Goal: Task Accomplishment & Management: Manage account settings

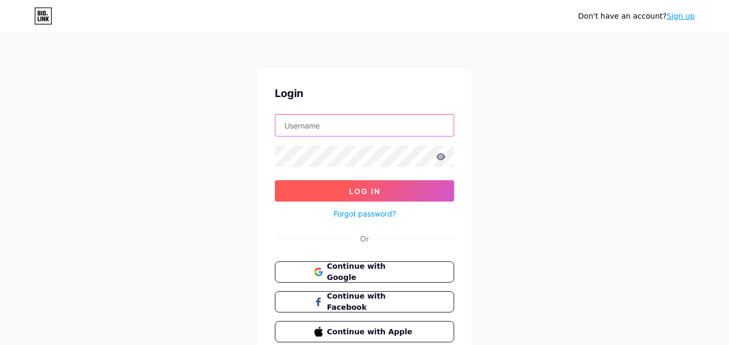
type input "[EMAIL_ADDRESS][DOMAIN_NAME]"
click at [368, 192] on span "Log In" at bounding box center [364, 191] width 31 height 9
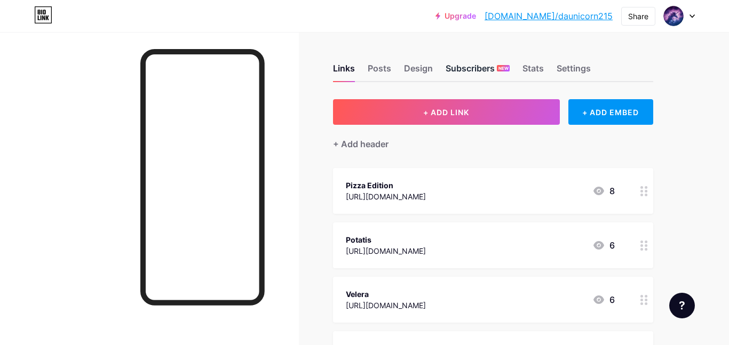
click at [488, 69] on div "Subscribers NEW" at bounding box center [478, 71] width 64 height 19
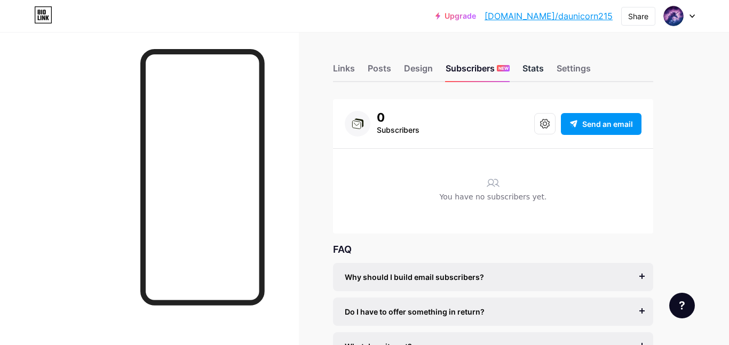
click at [535, 78] on div "Stats" at bounding box center [533, 71] width 21 height 19
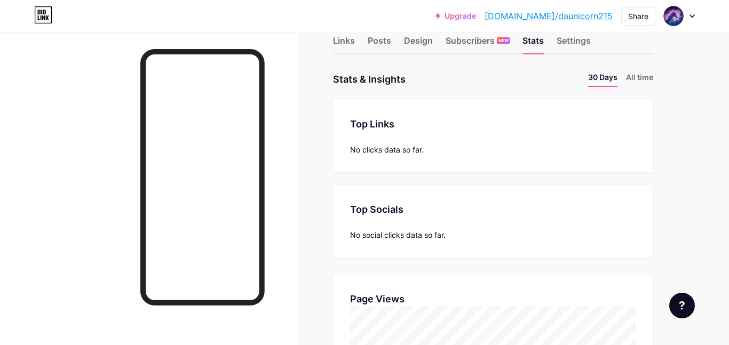
scroll to position [20, 0]
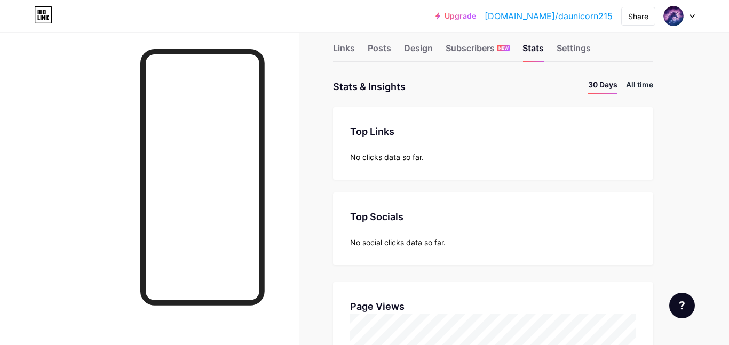
click at [639, 89] on li "All time" at bounding box center [639, 86] width 27 height 15
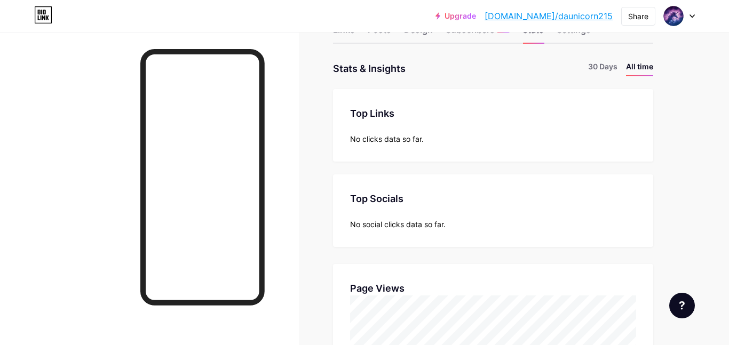
scroll to position [0, 0]
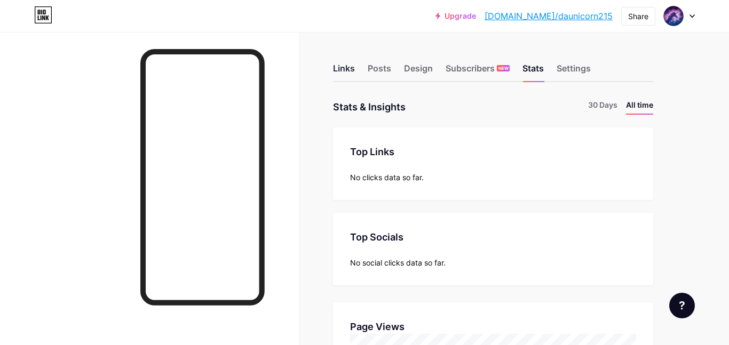
click at [345, 69] on div "Links" at bounding box center [344, 71] width 22 height 19
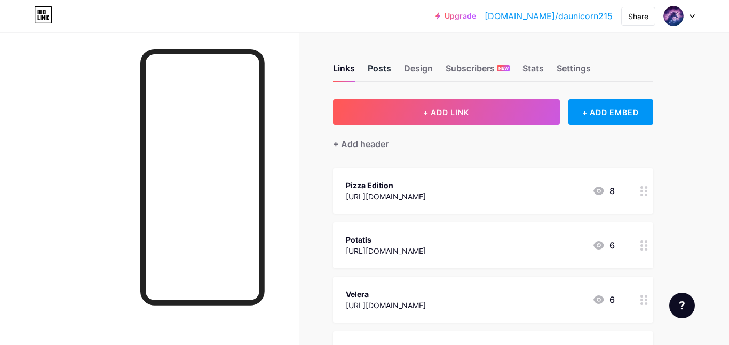
click at [374, 70] on div "Posts" at bounding box center [379, 71] width 23 height 19
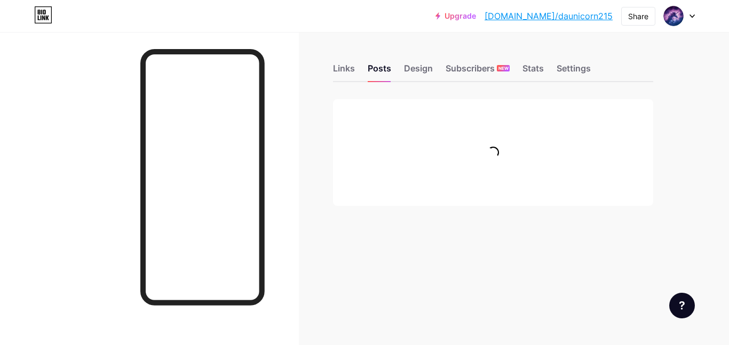
click at [425, 59] on div "Links Posts Design Subscribers NEW Stats Settings" at bounding box center [493, 63] width 320 height 37
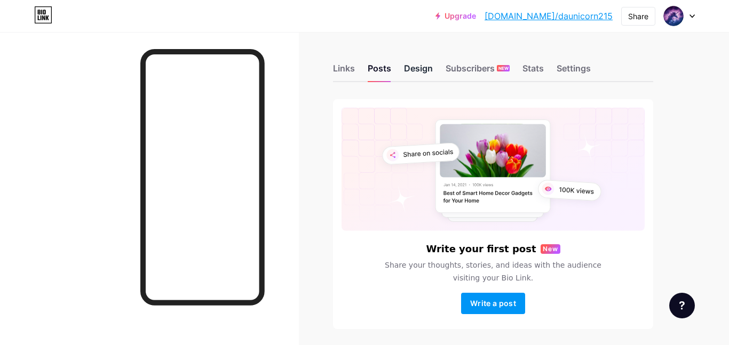
click at [418, 75] on div "Design" at bounding box center [418, 71] width 29 height 19
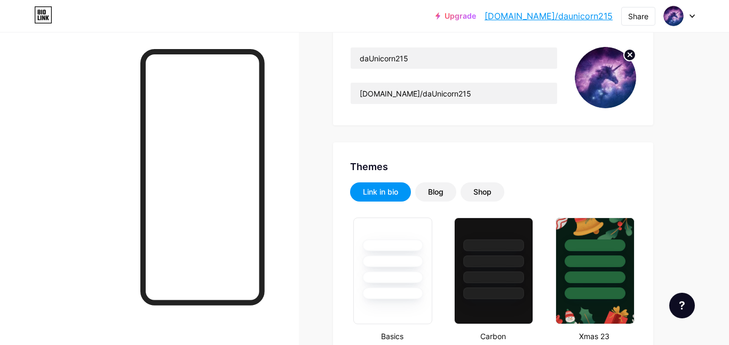
scroll to position [162, 0]
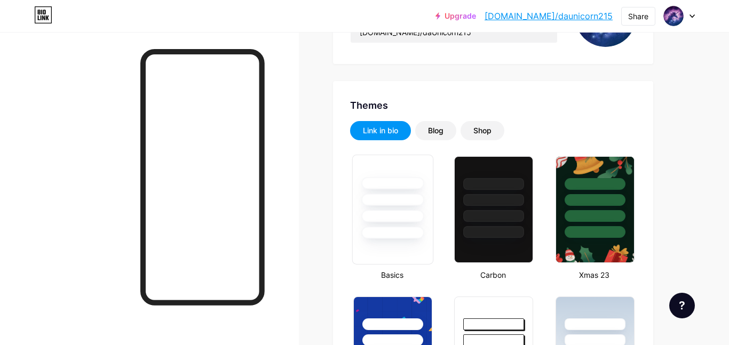
click at [417, 263] on div at bounding box center [392, 210] width 81 height 110
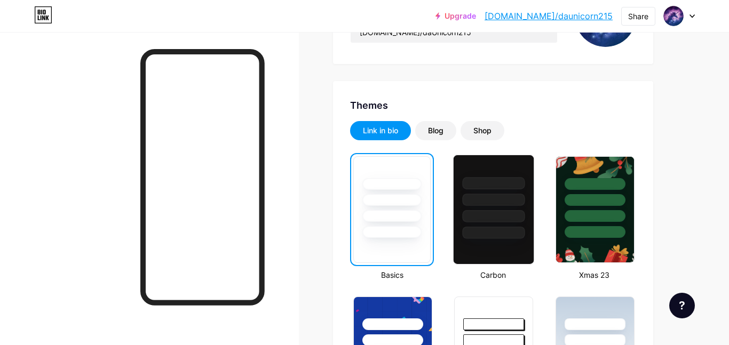
click at [487, 260] on div at bounding box center [493, 210] width 81 height 110
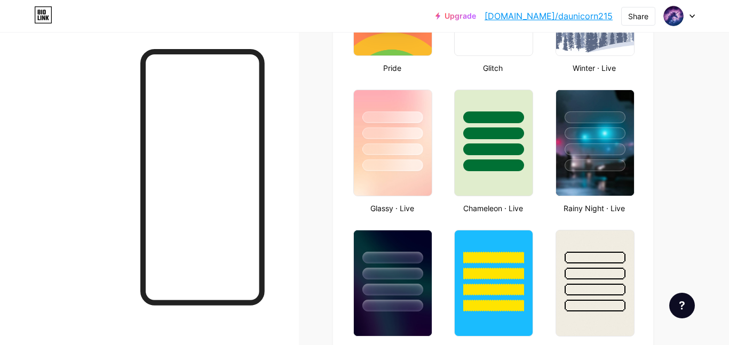
scroll to position [502, 0]
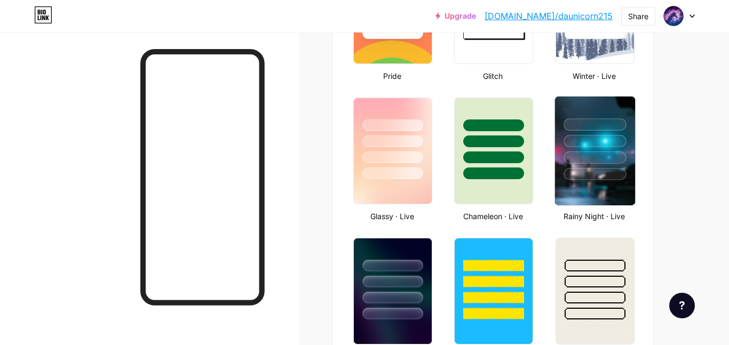
click at [620, 202] on img at bounding box center [595, 151] width 80 height 109
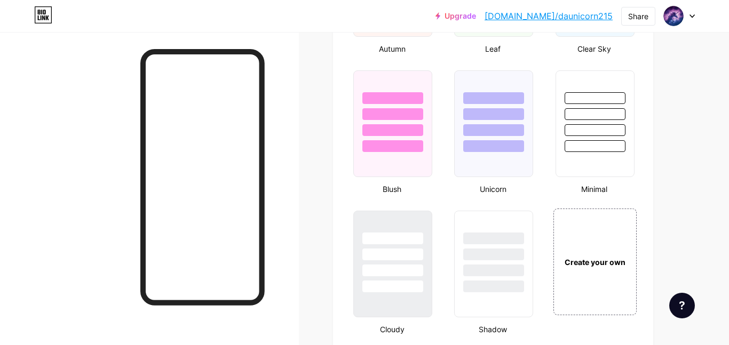
scroll to position [1087, 0]
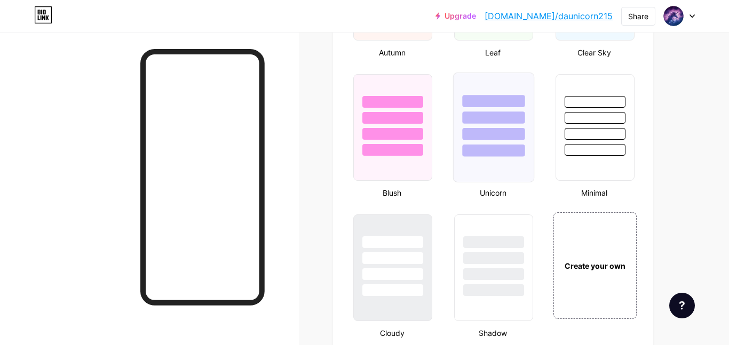
click at [481, 146] on div at bounding box center [494, 151] width 62 height 12
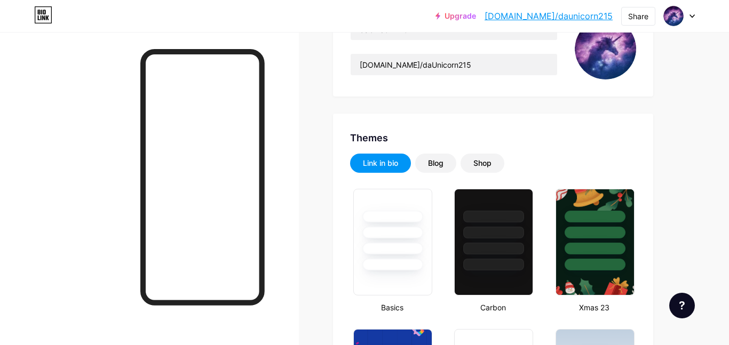
scroll to position [114, 0]
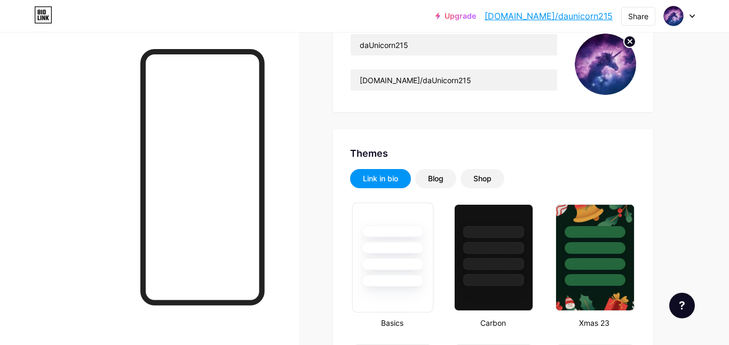
click at [405, 276] on div at bounding box center [392, 281] width 62 height 12
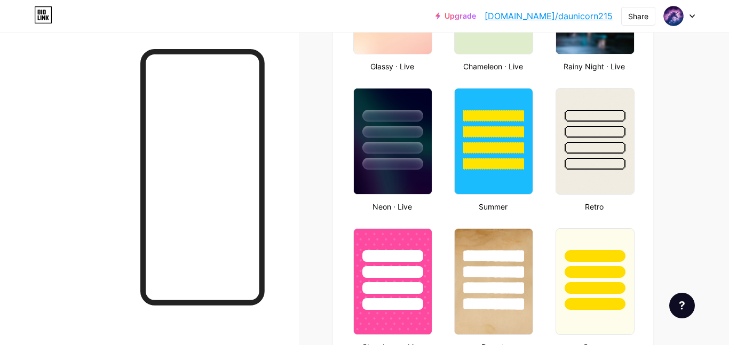
scroll to position [649, 0]
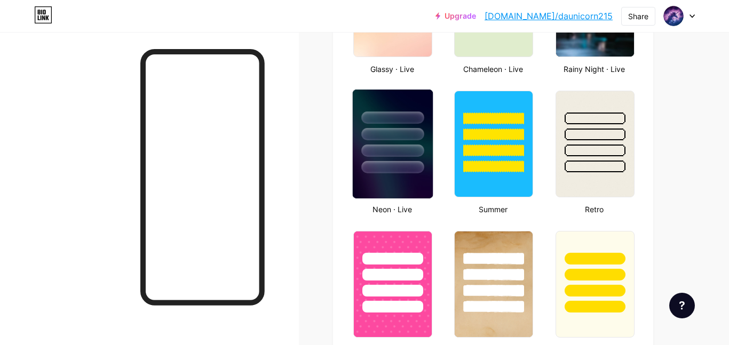
click at [404, 155] on div at bounding box center [392, 151] width 62 height 12
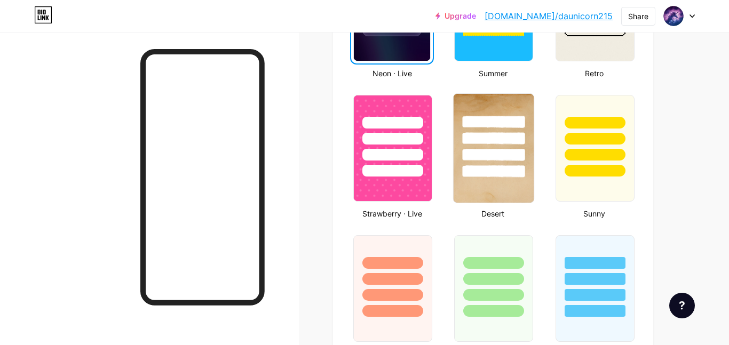
scroll to position [975, 0]
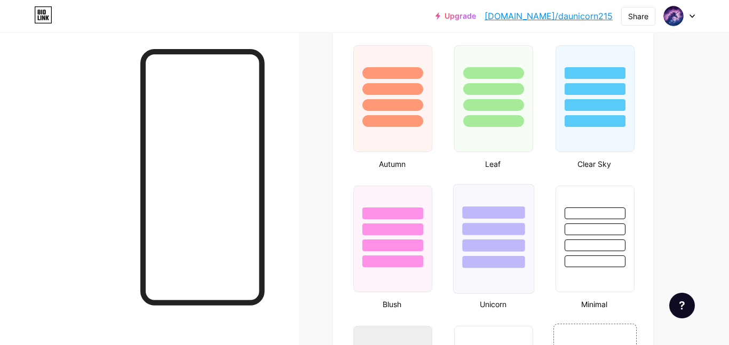
click at [486, 247] on div at bounding box center [494, 246] width 62 height 12
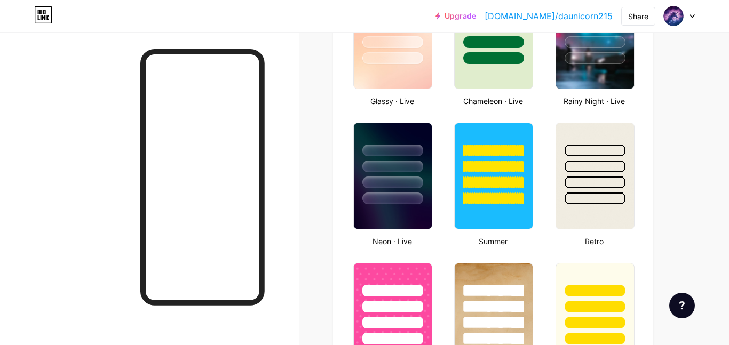
scroll to position [610, 0]
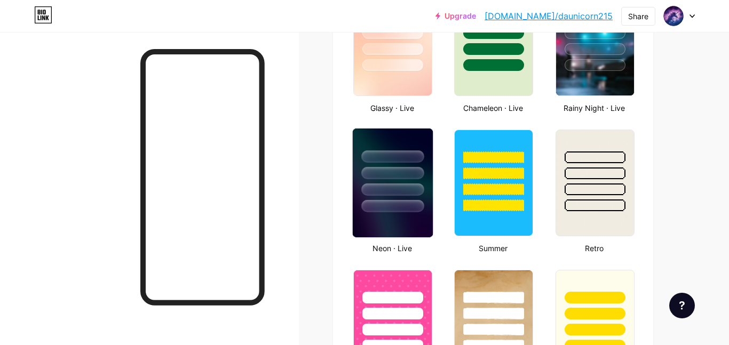
click at [371, 180] on div at bounding box center [393, 171] width 80 height 84
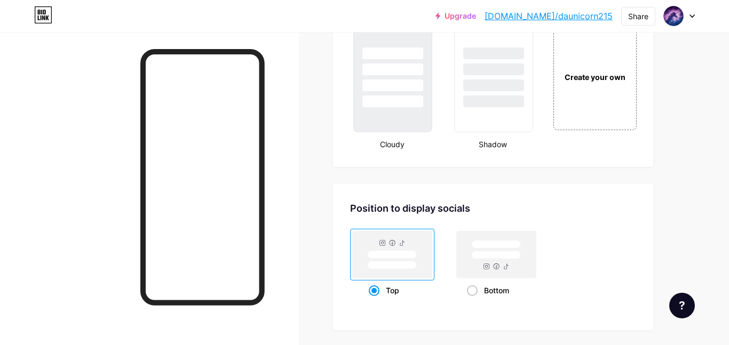
scroll to position [1280, 0]
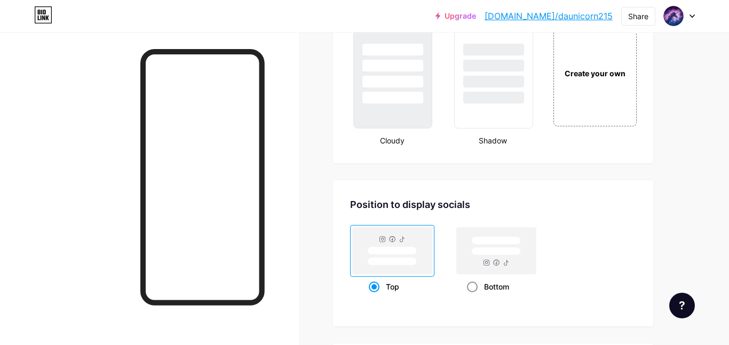
click at [471, 287] on span at bounding box center [472, 287] width 11 height 11
click at [471, 297] on input "Bottom" at bounding box center [470, 300] width 7 height 7
radio input "true"
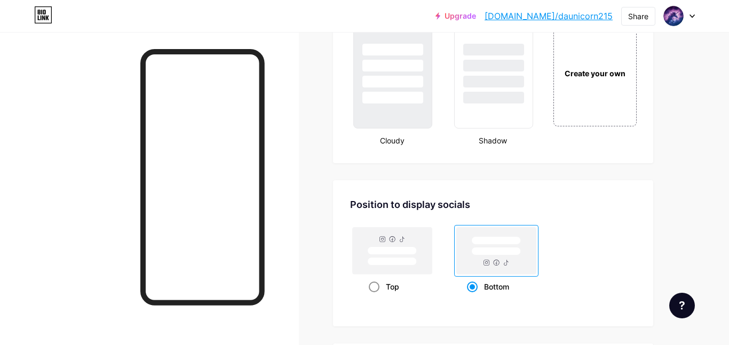
click at [376, 287] on span at bounding box center [374, 287] width 11 height 11
click at [376, 297] on input "Top" at bounding box center [372, 300] width 7 height 7
radio input "true"
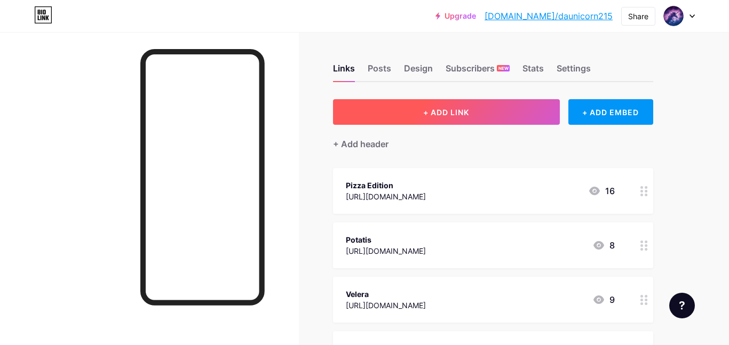
click at [467, 116] on button "+ ADD LINK" at bounding box center [446, 112] width 227 height 26
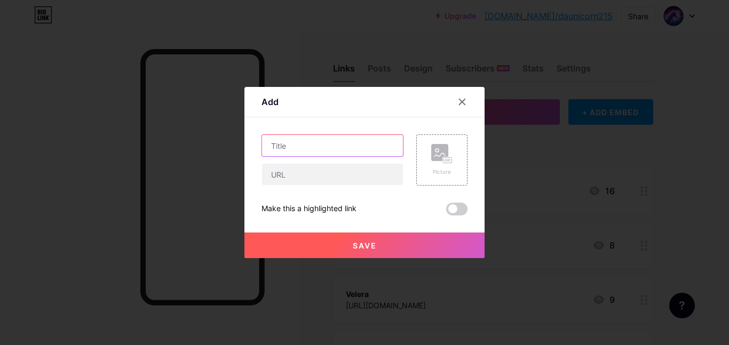
click at [334, 149] on input "text" at bounding box center [332, 145] width 141 height 21
type input "Red Exploit"
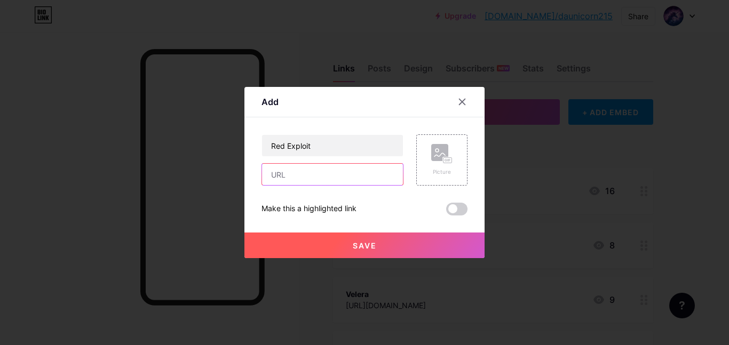
click at [340, 174] on input "text" at bounding box center [332, 174] width 141 height 21
type input "V"
paste input "https://ww2.history.firepig.net/"
type input "https://ww2.history.firepig.net/"
click at [413, 249] on button "Save" at bounding box center [364, 246] width 240 height 26
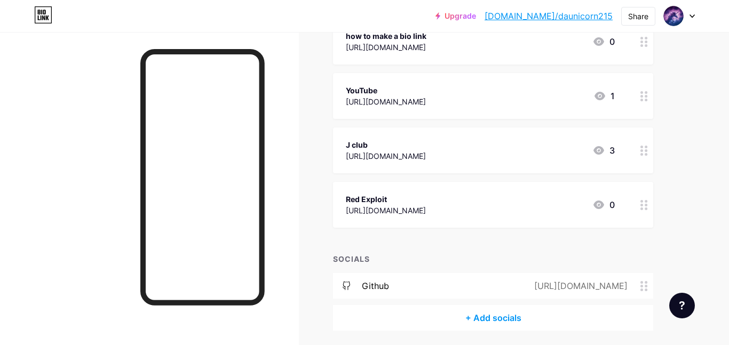
scroll to position [477, 0]
